Goal: Transaction & Acquisition: Purchase product/service

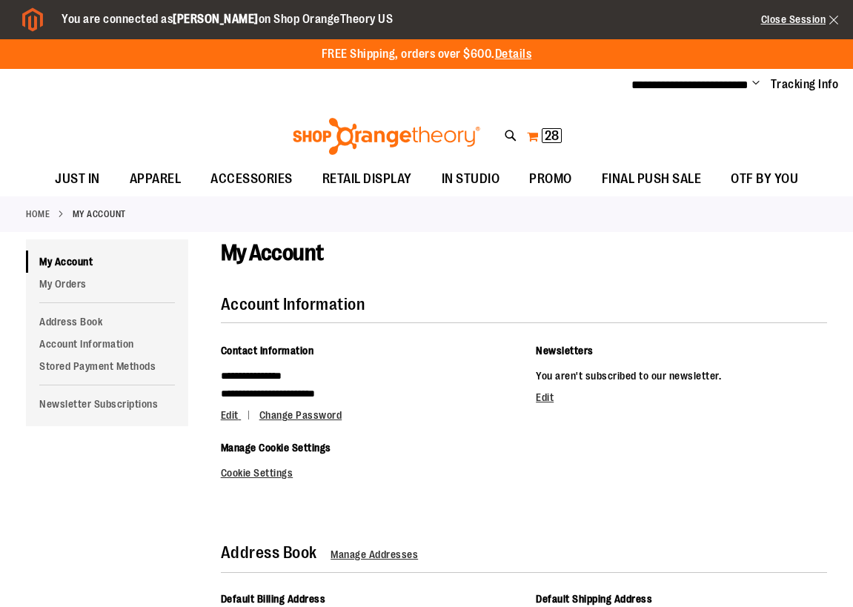
click at [531, 139] on button "My Cart 28 28 items" at bounding box center [544, 137] width 36 height 24
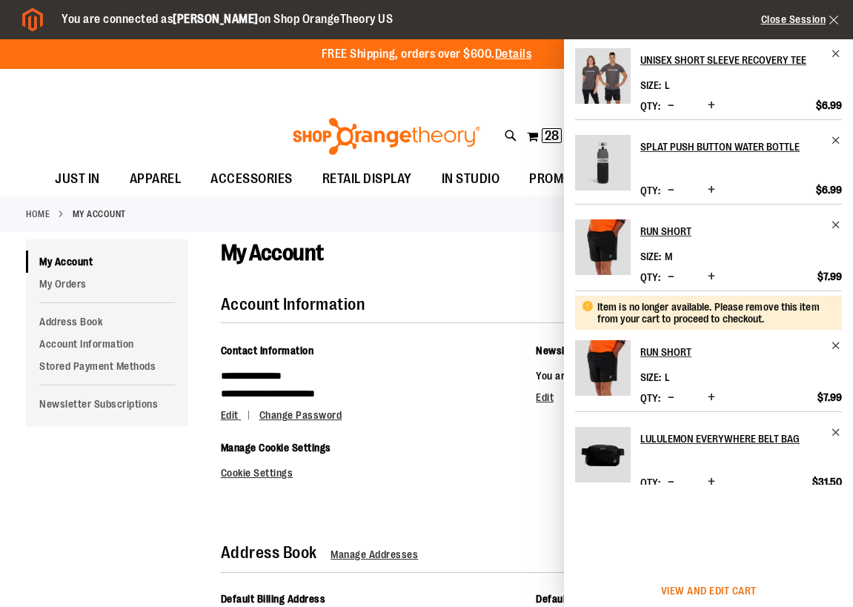
click at [727, 592] on span "View and edit cart" at bounding box center [709, 591] width 96 height 12
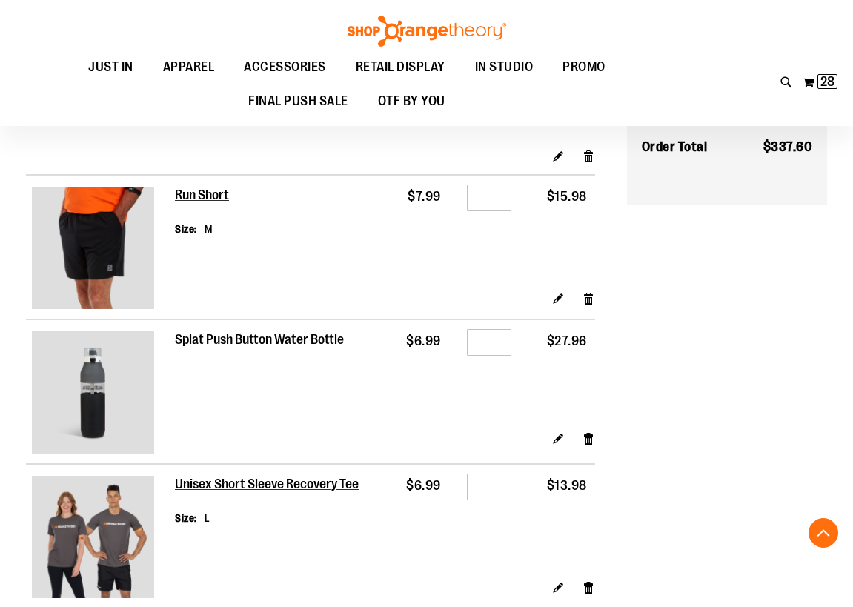
scroll to position [889, 0]
